Goal: Task Accomplishment & Management: Manage account settings

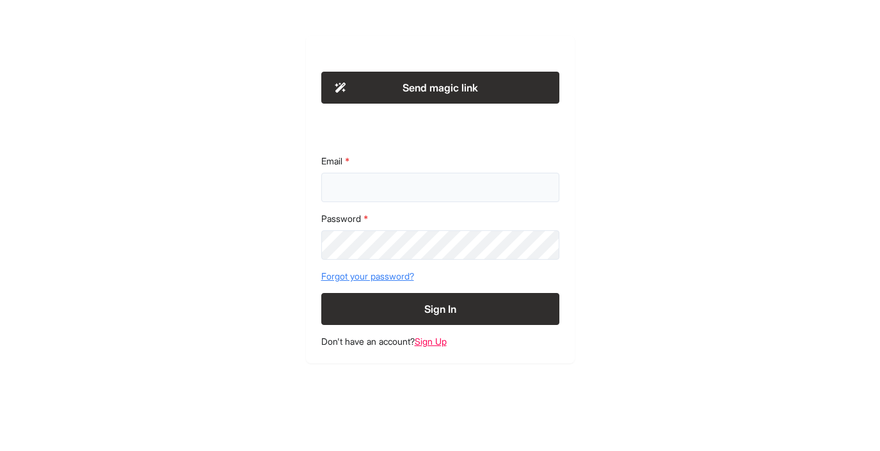
type input "**********"
click at [446, 305] on button "Sign In" at bounding box center [440, 309] width 238 height 32
